Goal: Task Accomplishment & Management: Use online tool/utility

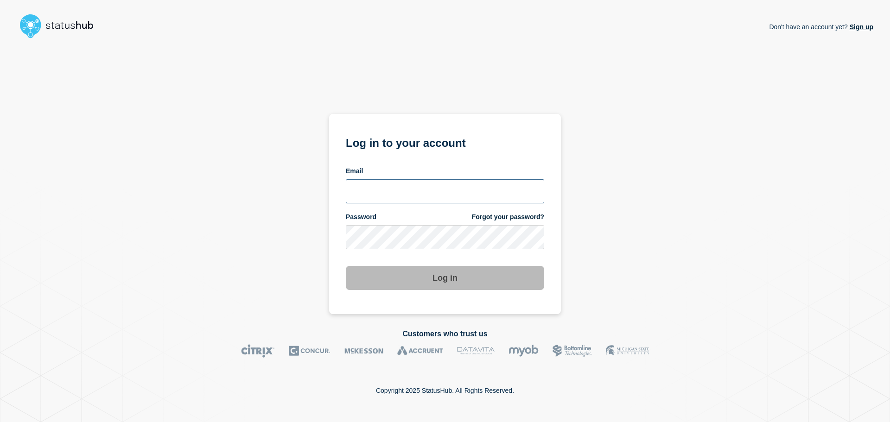
type input "[EMAIL_ADDRESS][DOMAIN_NAME]"
click at [438, 273] on button "Log in" at bounding box center [445, 278] width 198 height 24
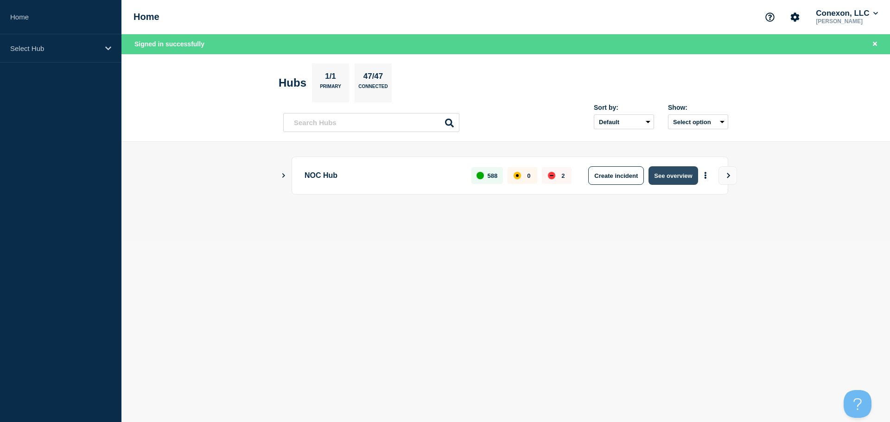
click at [665, 177] on button "See overview" at bounding box center [672, 175] width 49 height 19
